Goal: Check status: Check status

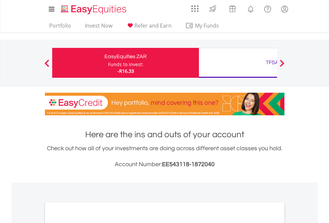
click at [108, 63] on div "Funds to invest:" at bounding box center [125, 64] width 35 height 7
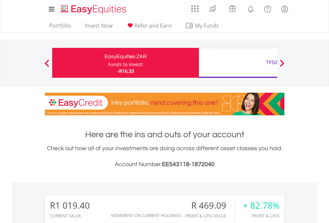
scroll to position [64, 104]
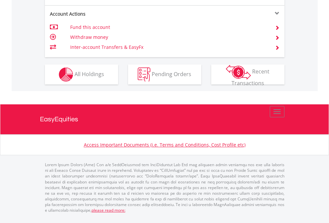
scroll to position [638, 0]
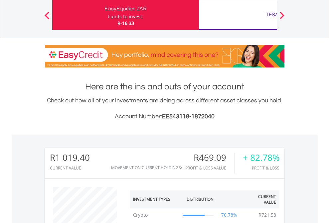
click at [238, 15] on div "TFSA" at bounding box center [272, 14] width 139 height 9
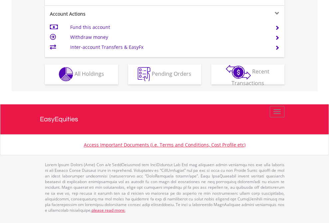
scroll to position [622, 0]
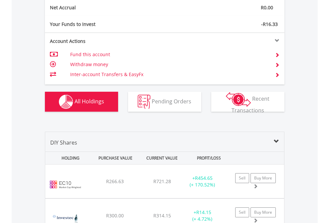
scroll to position [753, 0]
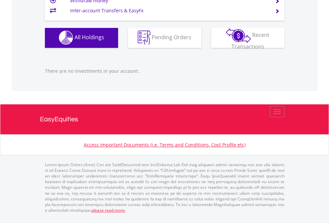
scroll to position [658, 0]
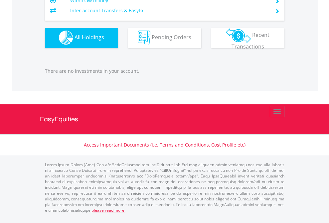
scroll to position [658, 0]
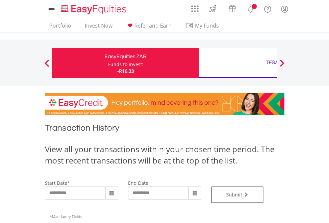
type input "**********"
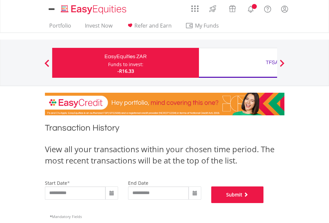
click at [264, 203] on button "Submit" at bounding box center [237, 195] width 53 height 17
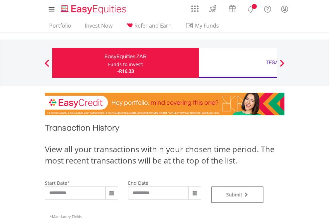
click at [238, 63] on div "TFSA" at bounding box center [272, 62] width 139 height 9
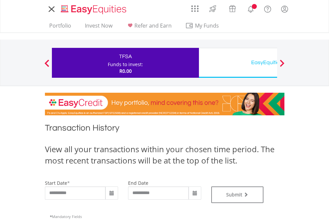
type input "**********"
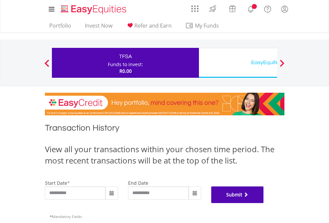
click at [264, 203] on button "Submit" at bounding box center [237, 195] width 53 height 17
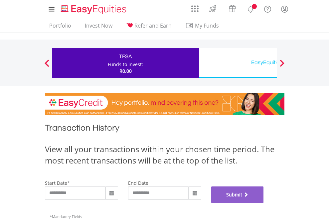
scroll to position [270, 0]
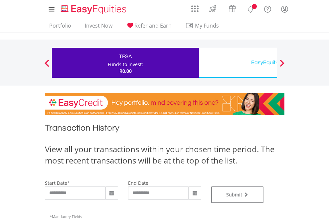
click at [238, 63] on div "EasyEquities USD" at bounding box center [272, 62] width 139 height 9
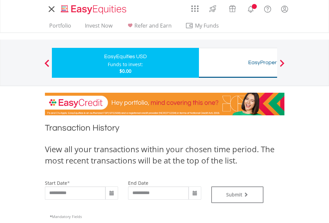
type input "**********"
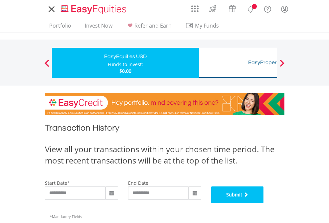
click at [264, 203] on button "Submit" at bounding box center [237, 195] width 53 height 17
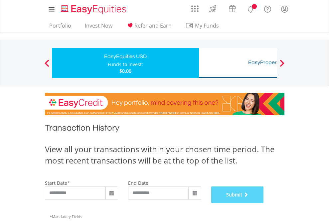
scroll to position [270, 0]
